Goal: Task Accomplishment & Management: Manage account settings

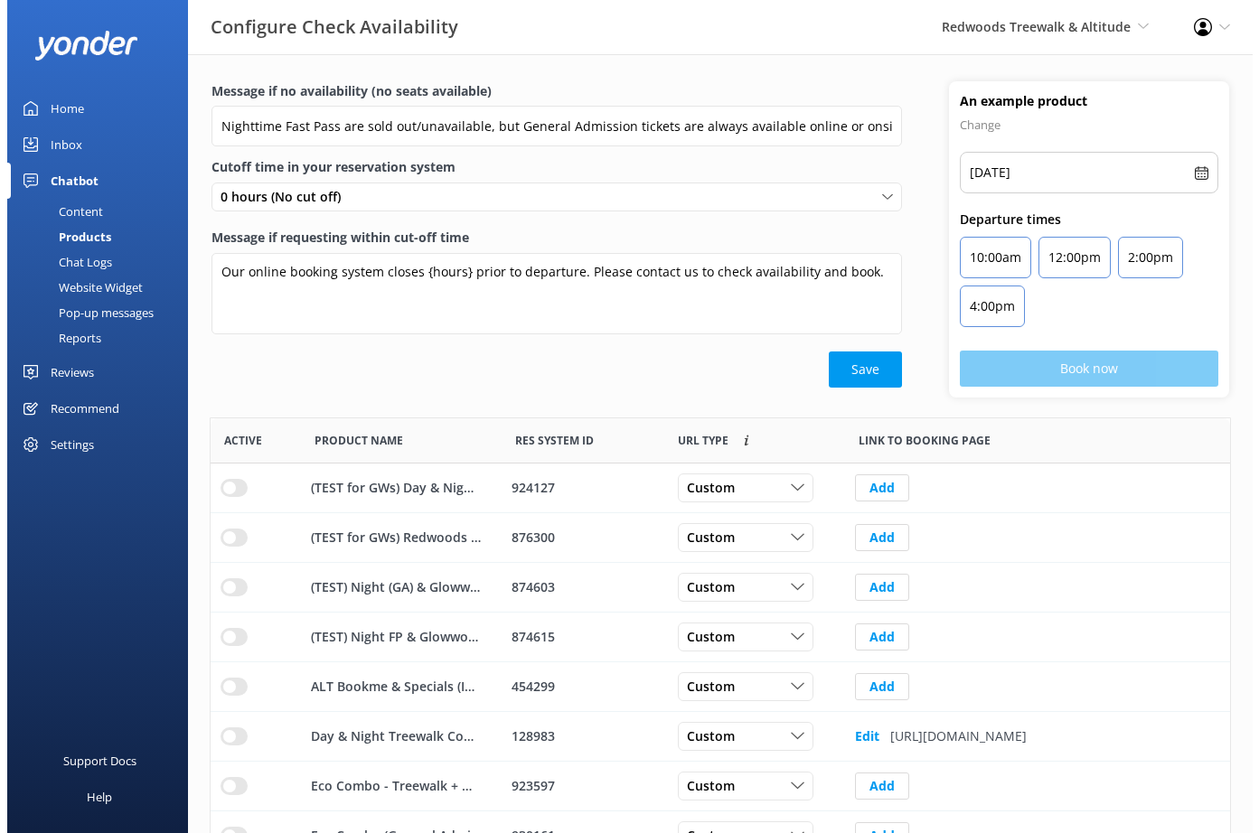
scroll to position [529, 1006]
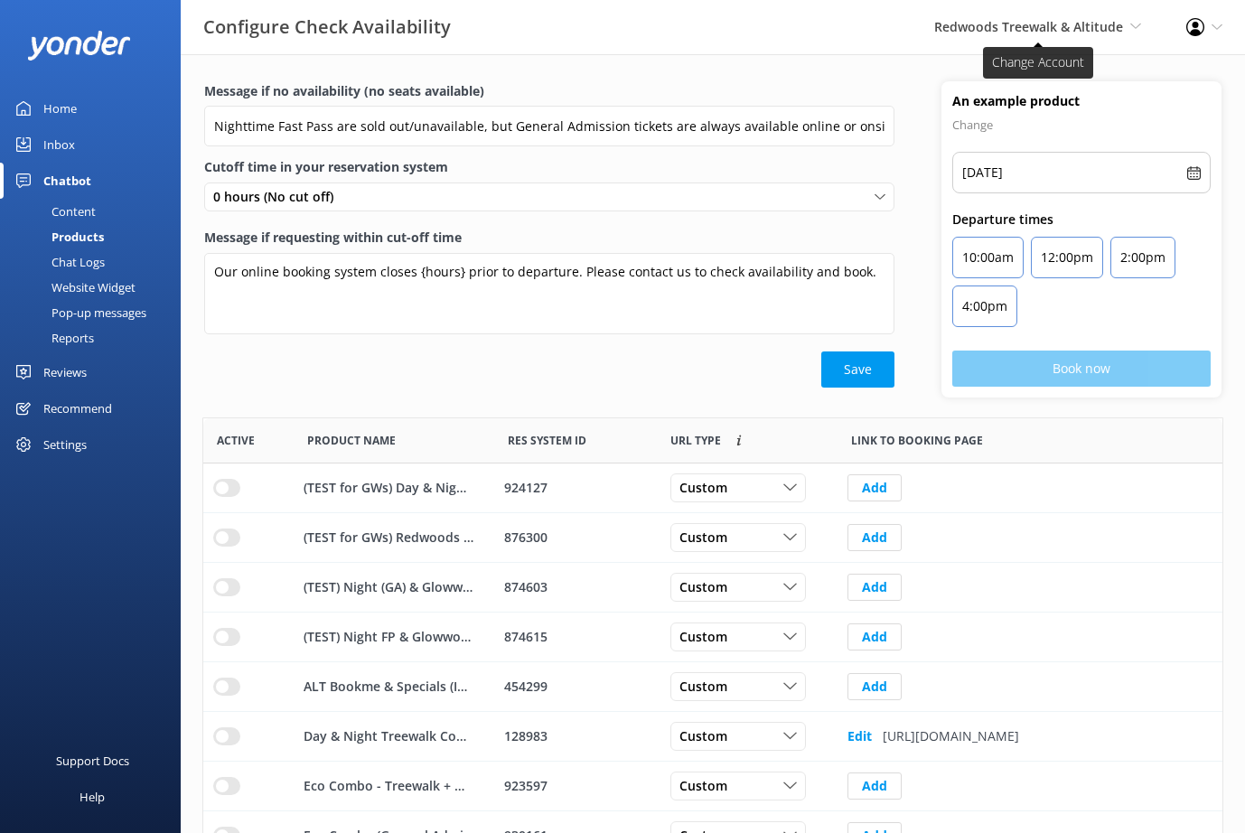
click at [1114, 26] on span "Redwoods Treewalk & Altitude" at bounding box center [1028, 26] width 189 height 17
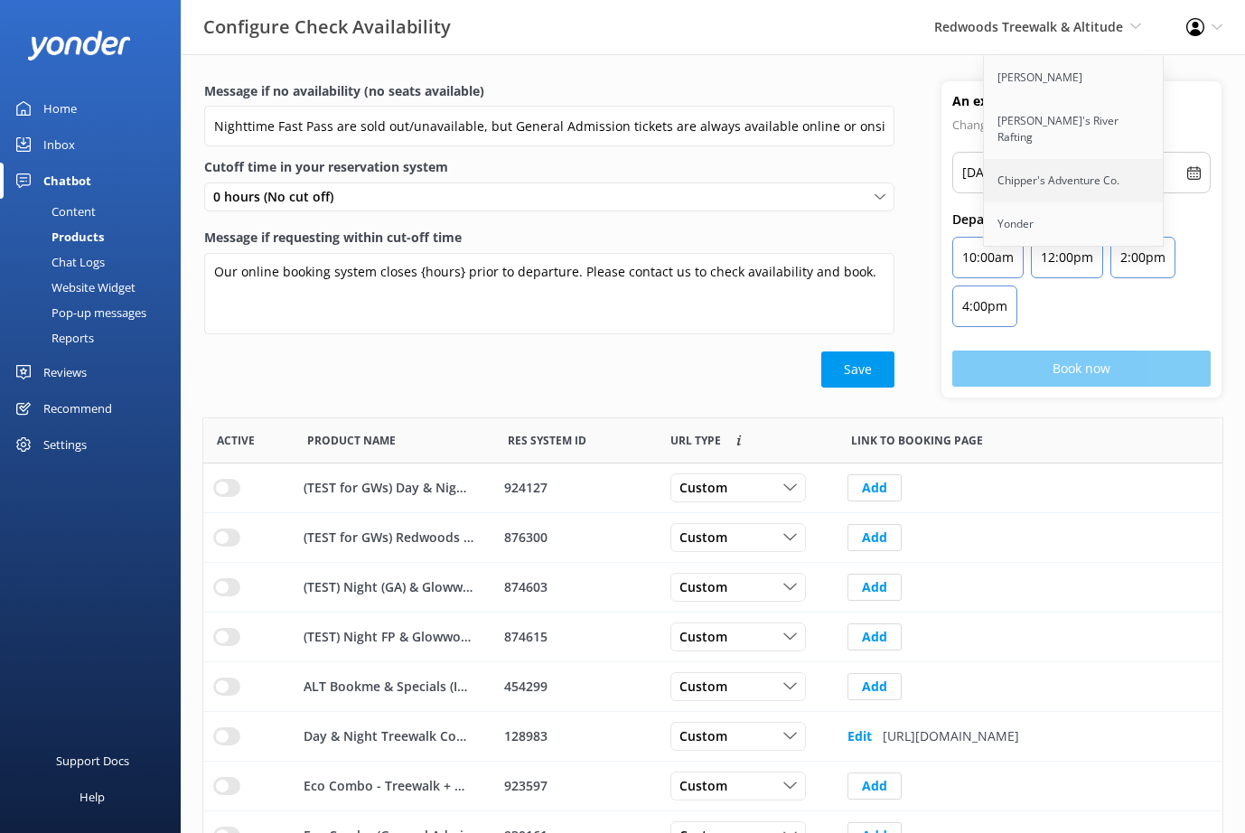
click at [1073, 163] on link "Chipper's Adventure Co." at bounding box center [1074, 180] width 181 height 43
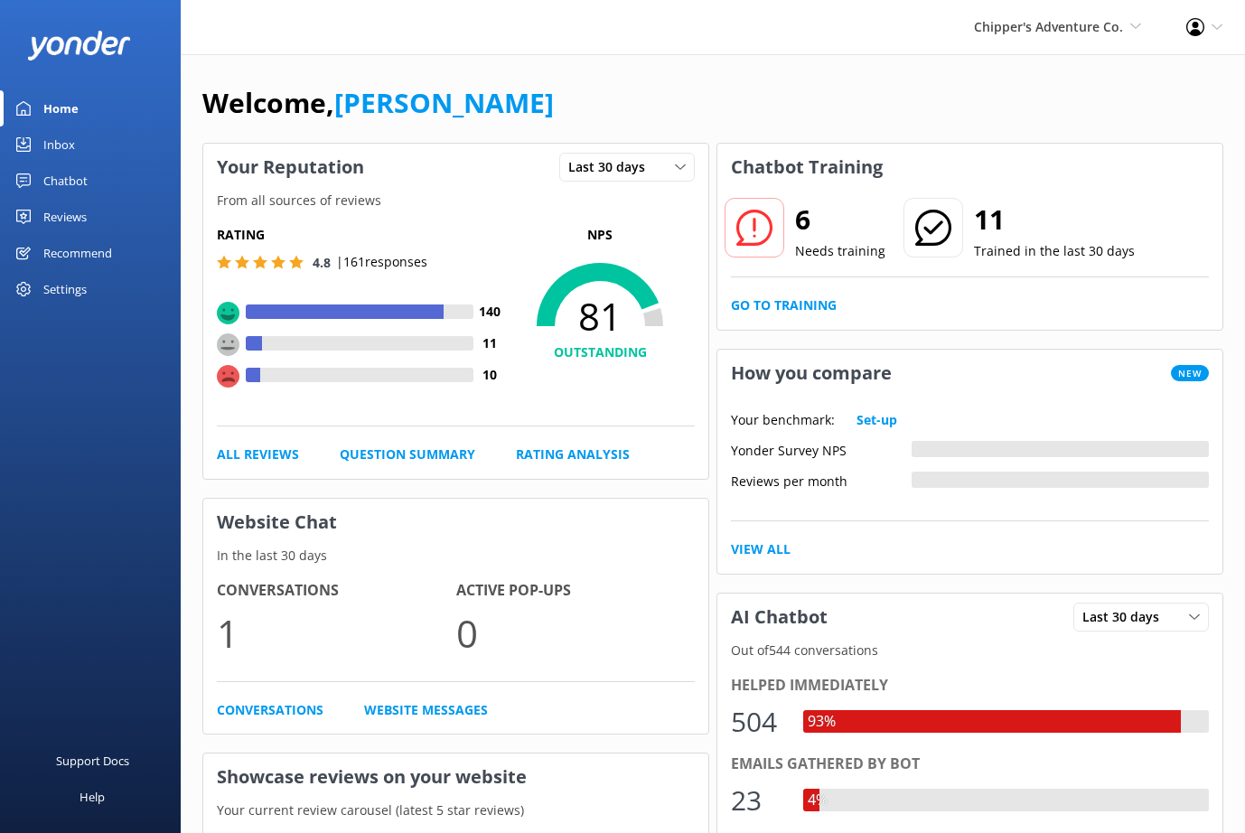
click at [60, 290] on div "Settings" at bounding box center [64, 289] width 43 height 36
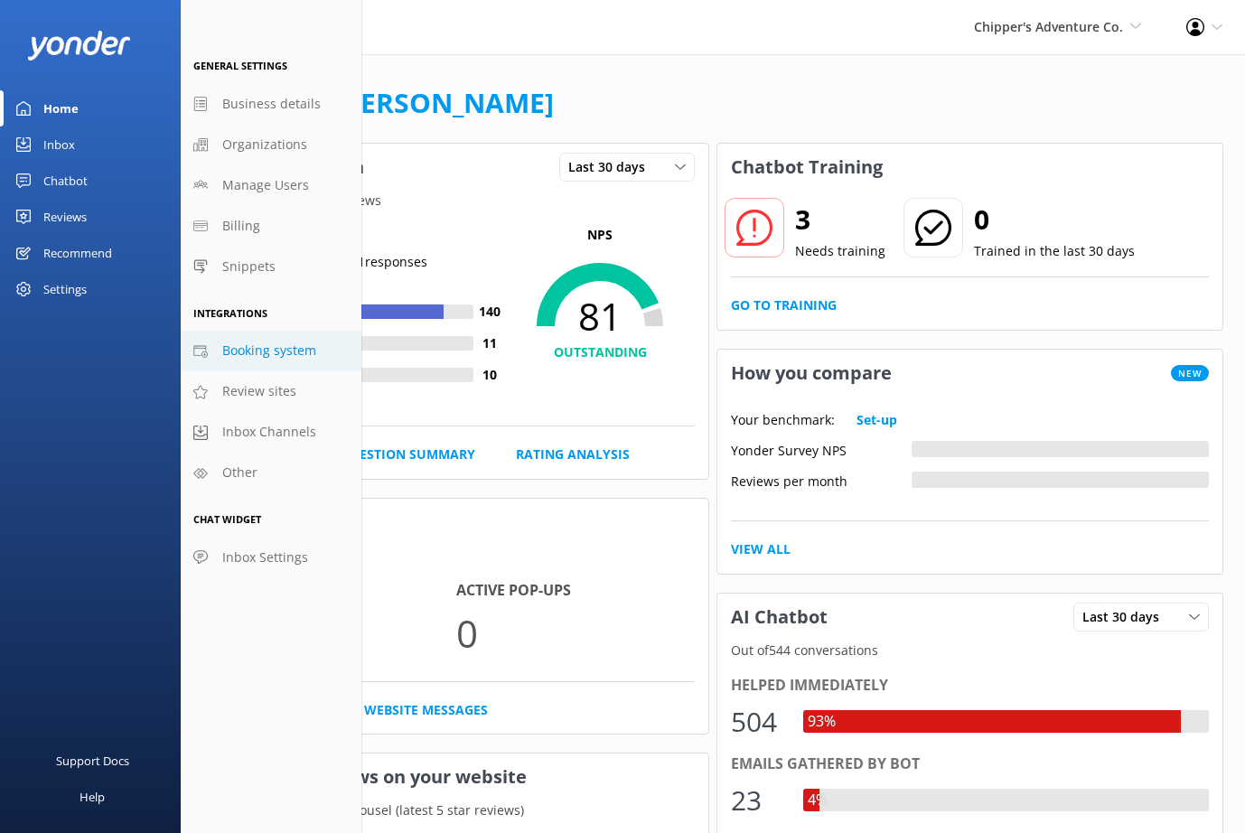
click at [253, 350] on span "Booking system" at bounding box center [269, 351] width 94 height 20
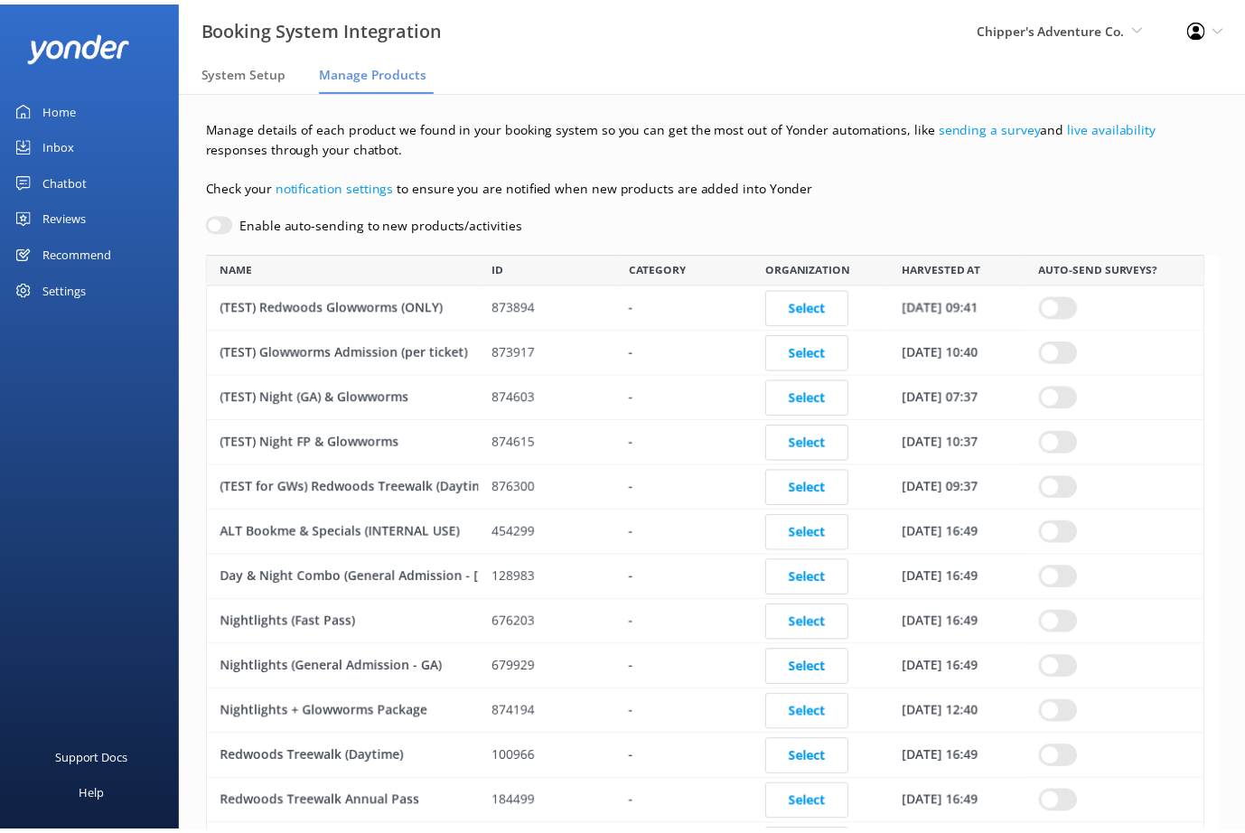
scroll to position [877, 997]
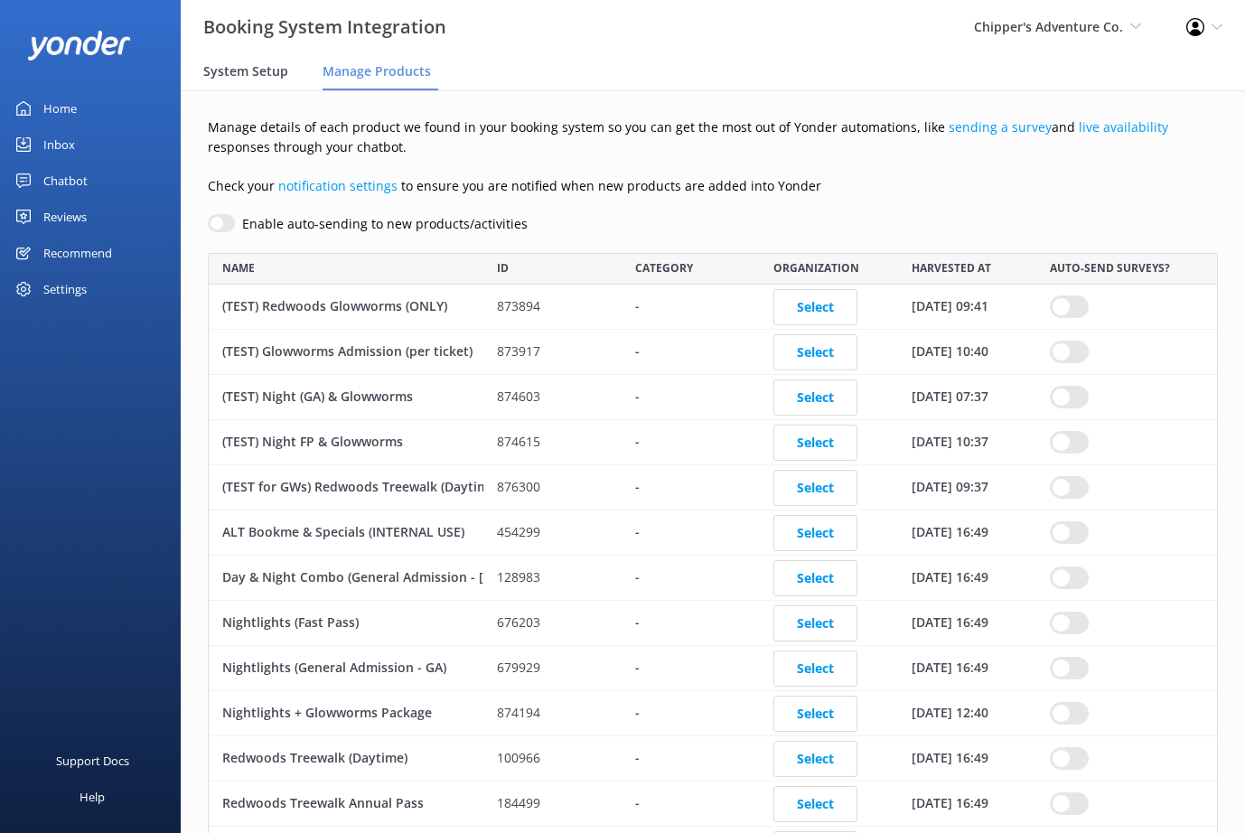
click at [236, 68] on span "System Setup" at bounding box center [245, 71] width 85 height 18
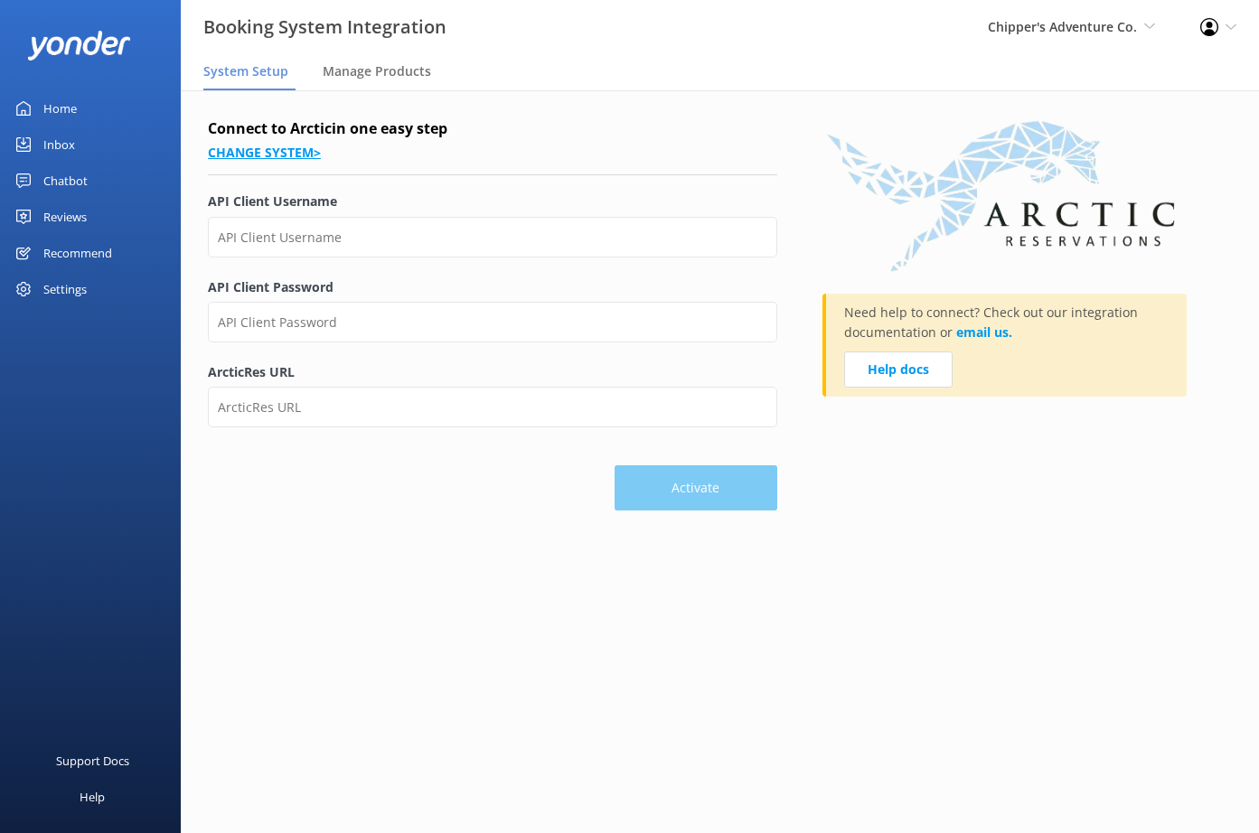
click at [272, 156] on link "Change system >" at bounding box center [264, 152] width 113 height 17
